Goal: Download file/media

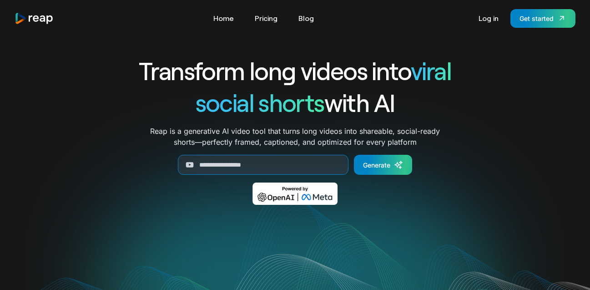
click at [493, 10] on div "Log in Get started" at bounding box center [524, 18] width 101 height 19
click at [491, 15] on link "Log in" at bounding box center [488, 18] width 29 height 15
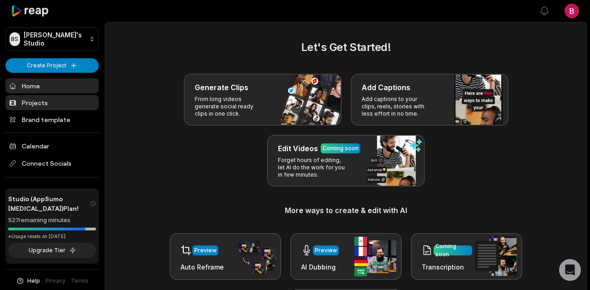
click at [71, 101] on link "Projects" at bounding box center [51, 102] width 93 height 15
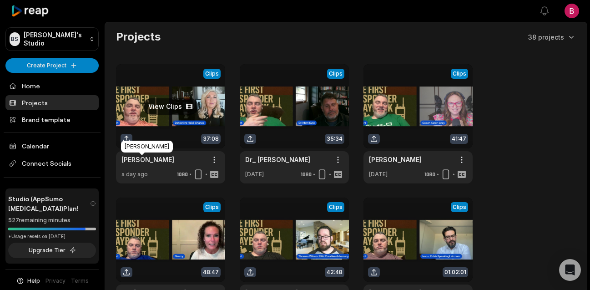
click at [144, 164] on link "[PERSON_NAME]" at bounding box center [147, 160] width 53 height 10
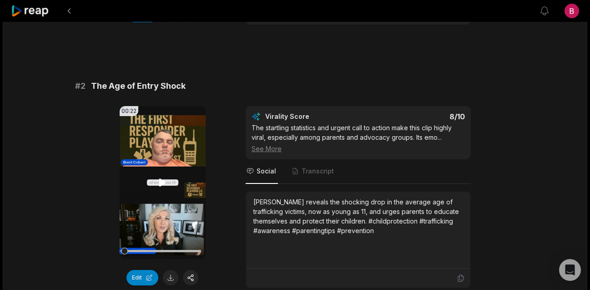
scroll to position [293, 0]
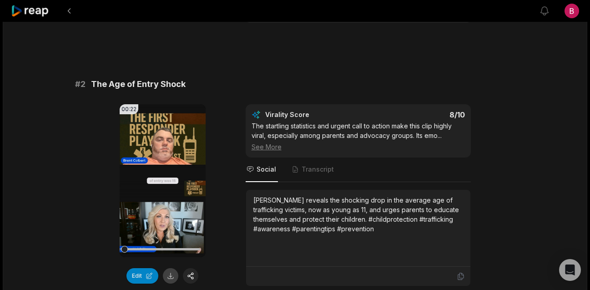
click at [172, 270] on button at bounding box center [170, 275] width 15 height 15
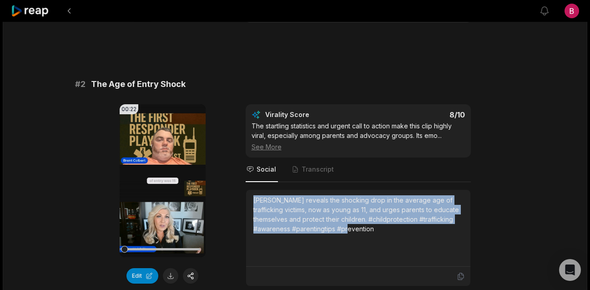
drag, startPoint x: 401, startPoint y: 235, endPoint x: 252, endPoint y: 197, distance: 154.0
click at [238, 195] on div "00:22 Your browser does not support mp4 format. Edit Virality Score 8 /10 The s…" at bounding box center [295, 195] width 440 height 182
copy div "[PERSON_NAME] reveals the shocking drop in the average age of trafficking victi…"
